Goal: Task Accomplishment & Management: Complete application form

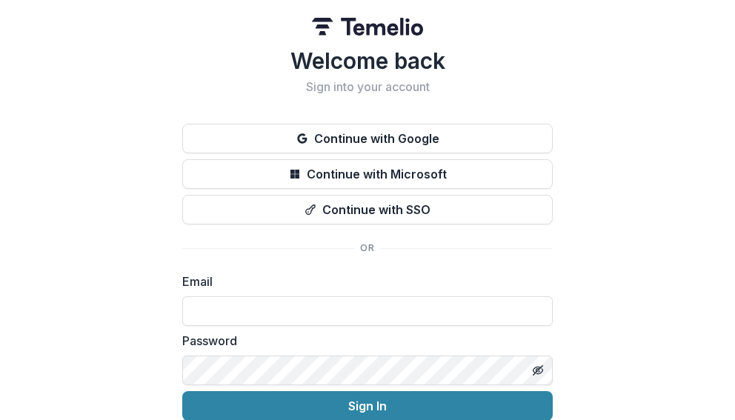
click at [399, 122] on div "Welcome back Sign into your account Continue with Google Continue with Microsof…" at bounding box center [367, 259] width 371 height 425
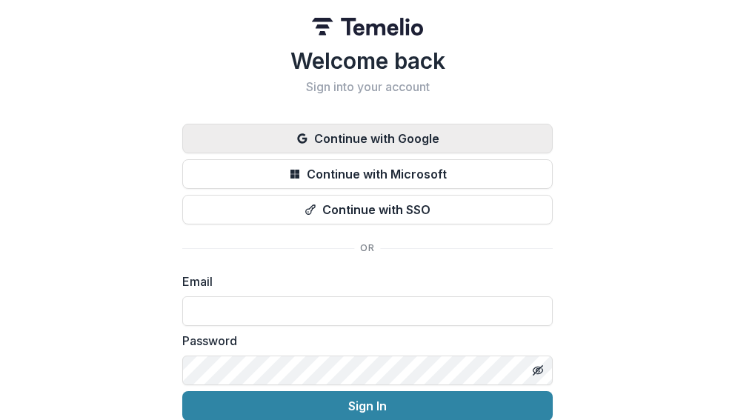
click at [397, 134] on button "Continue with Google" at bounding box center [367, 139] width 371 height 30
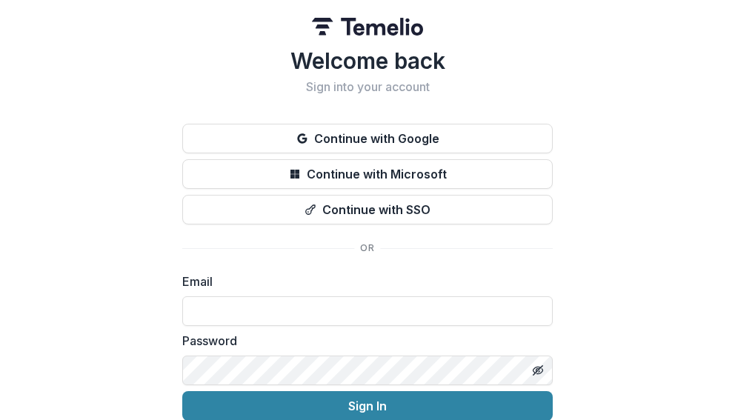
scroll to position [64, 0]
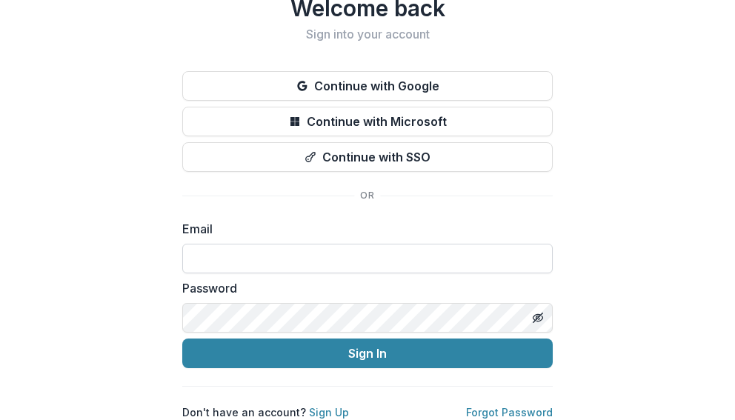
click at [296, 244] on input at bounding box center [367, 259] width 371 height 30
type input "**********"
click at [182, 339] on button "Sign In" at bounding box center [367, 354] width 371 height 30
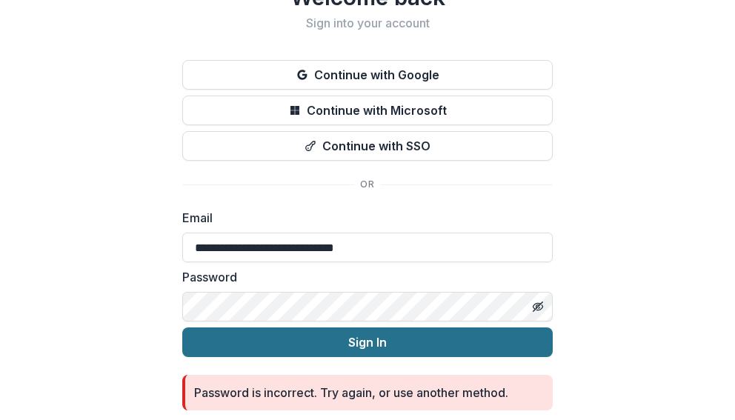
click at [338, 349] on button "Sign In" at bounding box center [367, 343] width 371 height 30
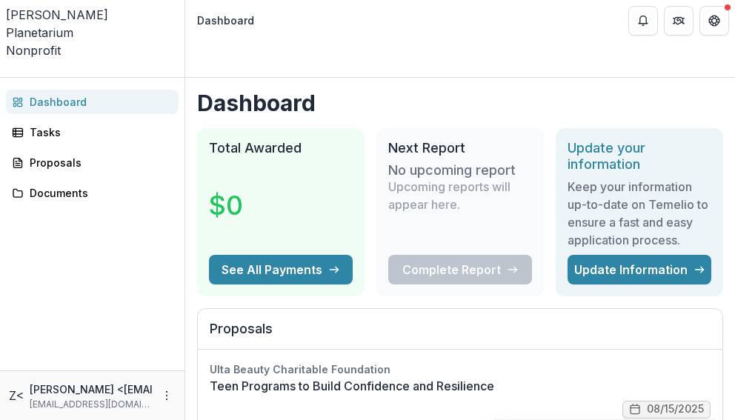
scroll to position [67, 0]
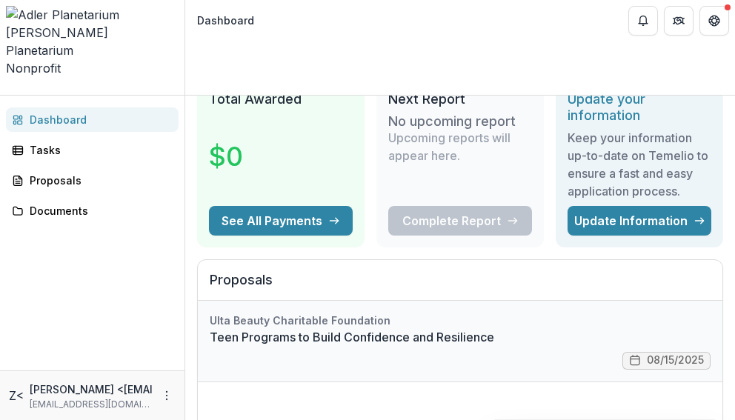
click at [365, 328] on link "Teen Programs to Build Confidence and Resilience" at bounding box center [460, 337] width 501 height 18
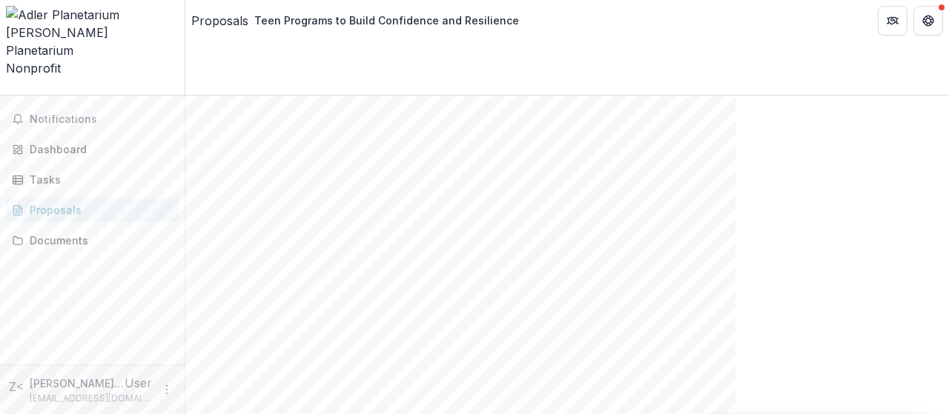
scroll to position [1344, 0]
